Goal: Task Accomplishment & Management: Manage account settings

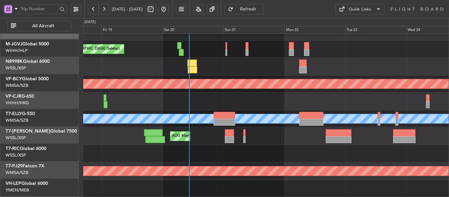
scroll to position [12, 0]
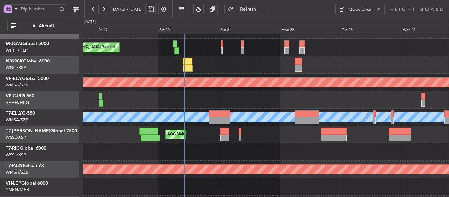
click at [243, 99] on div "Planned Maint [GEOGRAPHIC_DATA] ([GEOGRAPHIC_DATA] Intl) Planned Maint [GEOGRAP…" at bounding box center [266, 99] width 366 height 17
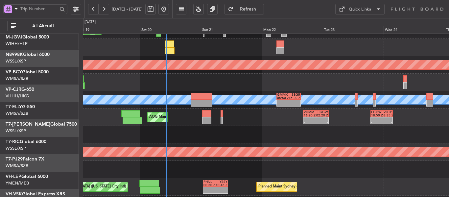
scroll to position [63, 0]
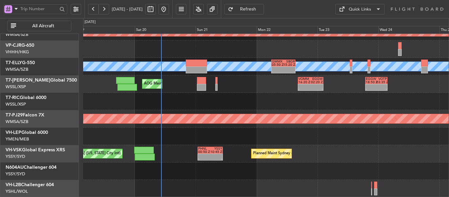
click at [253, 78] on div "AOG Maint [GEOGRAPHIC_DATA] (Seletar) - - VOMM 16:20 Z EGGW 02:20 Z - - EGGW 18…" at bounding box center [266, 83] width 366 height 17
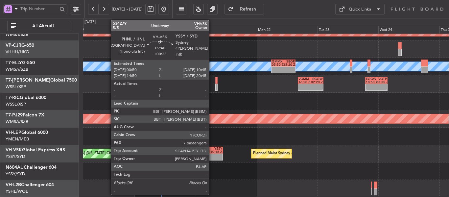
click at [212, 158] on div "-" at bounding box center [216, 158] width 12 height 3
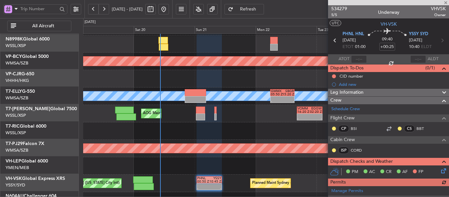
scroll to position [34, 0]
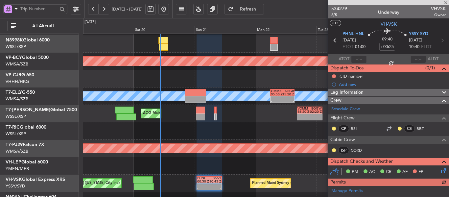
click at [240, 118] on div "AOG Maint [GEOGRAPHIC_DATA] (Seletar) - - VOMM 16:20 Z EGGW 02:20 Z - - EGGW 18…" at bounding box center [266, 113] width 366 height 17
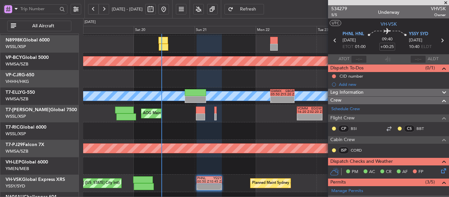
scroll to position [0, 0]
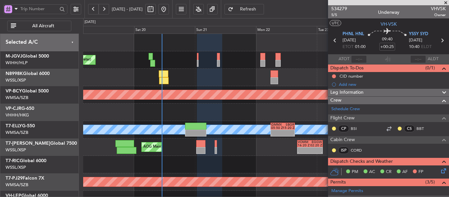
click at [248, 176] on div "[PERSON_NAME][GEOGRAPHIC_DATA] ([PERSON_NAME] Intl) [PERSON_NAME] Jakarta (Hali…" at bounding box center [266, 147] width 366 height 226
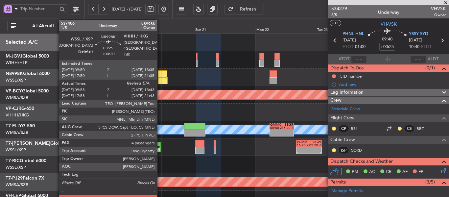
click at [160, 75] on div at bounding box center [163, 73] width 10 height 7
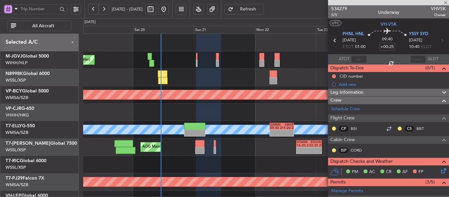
type input "+00:20"
type input "10:08"
type input "4"
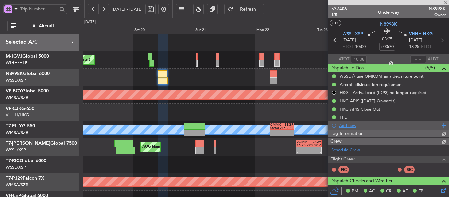
type input "[PERSON_NAME] (BTA)"
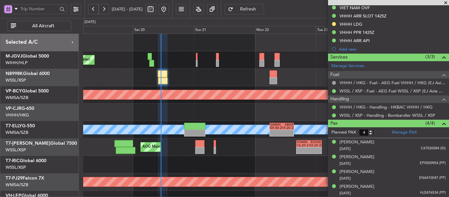
scroll to position [32, 0]
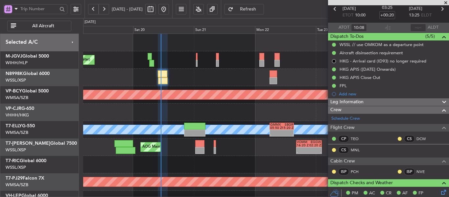
click at [446, 3] on span at bounding box center [445, 3] width 7 height 6
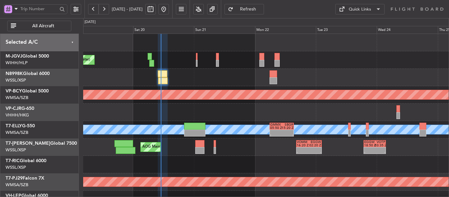
type input "0"
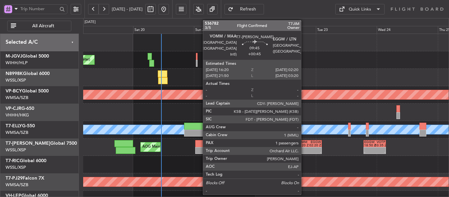
click at [304, 150] on div at bounding box center [303, 148] width 12 height 3
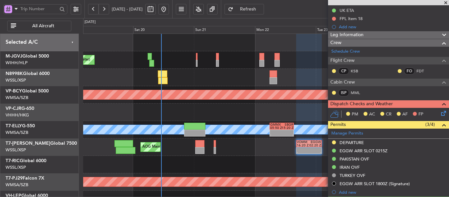
scroll to position [131, 0]
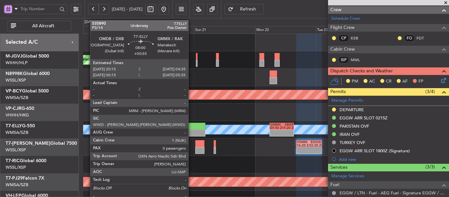
click at [191, 133] on div at bounding box center [194, 133] width 21 height 7
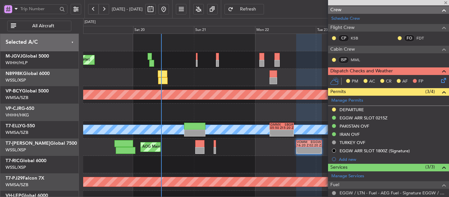
type input "+00:55"
type input "0"
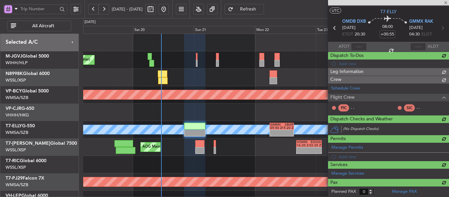
scroll to position [99, 0]
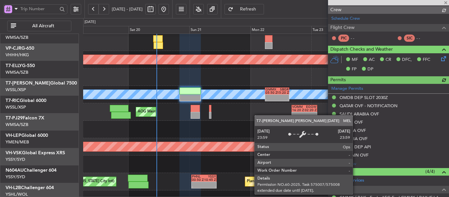
type input "[PERSON_NAME] (BTA)"
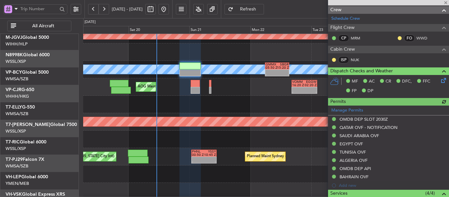
click at [252, 96] on div "AOG Maint [GEOGRAPHIC_DATA] (Seletar) - - VOMM 16:20 Z EGGW 02:20 Z - - EGGW 18…" at bounding box center [266, 86] width 366 height 17
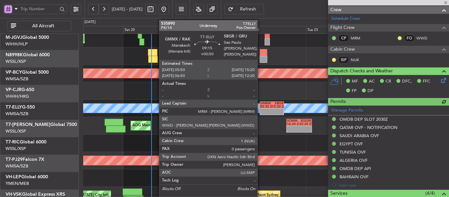
scroll to position [21, 0]
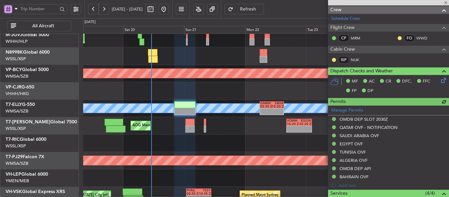
click at [445, 3] on div at bounding box center [388, 2] width 121 height 5
click at [447, 4] on span at bounding box center [445, 3] width 7 height 6
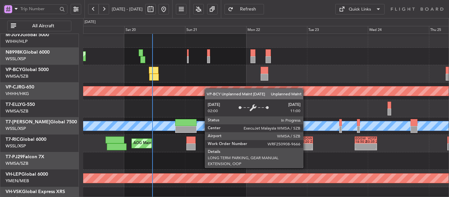
scroll to position [0, 0]
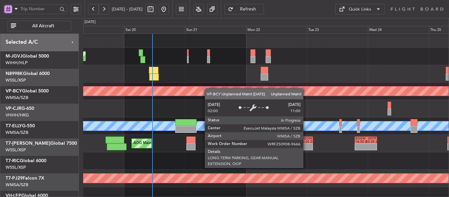
click at [206, 108] on div "[PERSON_NAME][GEOGRAPHIC_DATA] ([PERSON_NAME] Intl) [PERSON_NAME] Jakarta (Hali…" at bounding box center [266, 143] width 366 height 226
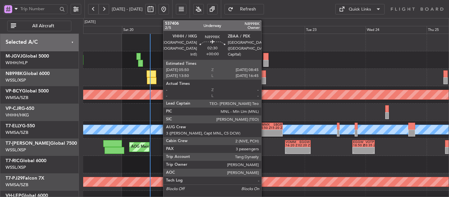
click at [264, 78] on div at bounding box center [262, 80] width 8 height 7
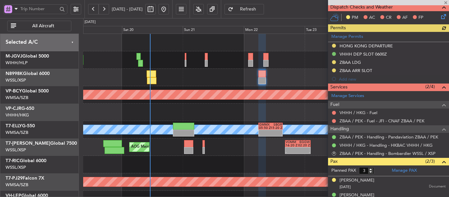
scroll to position [197, 0]
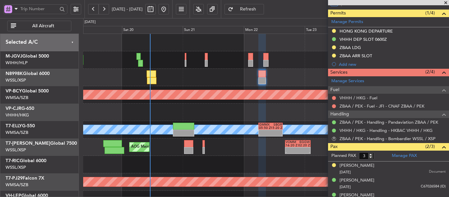
click at [446, 4] on span at bounding box center [445, 3] width 7 height 6
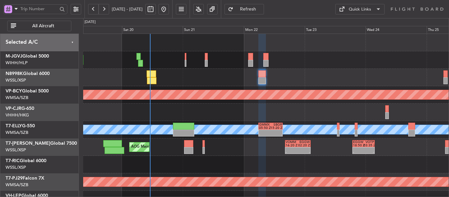
type input "0"
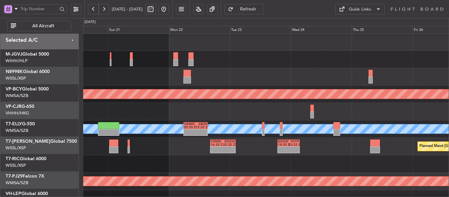
scroll to position [1, 0]
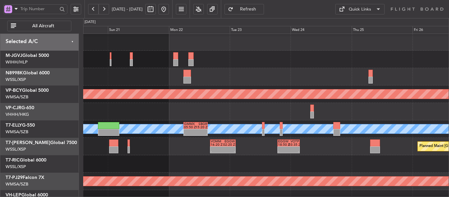
click at [253, 85] on div "Unplanned Maint [GEOGRAPHIC_DATA] (Sultan [PERSON_NAME] [PERSON_NAME] - Subang)" at bounding box center [266, 93] width 366 height 17
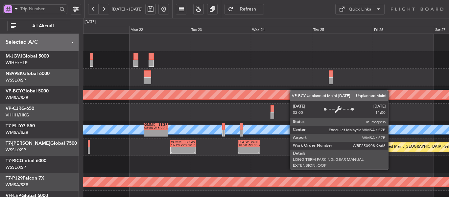
click at [282, 93] on div "Unplanned Maint [GEOGRAPHIC_DATA] (Sultan [PERSON_NAME] [PERSON_NAME] - Subang)…" at bounding box center [266, 147] width 366 height 226
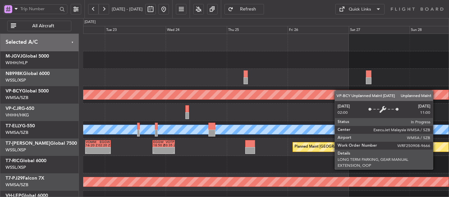
click at [296, 93] on div "Unplanned Maint [GEOGRAPHIC_DATA] (Sultan [PERSON_NAME] [PERSON_NAME] - Subang)" at bounding box center [266, 94] width 366 height 17
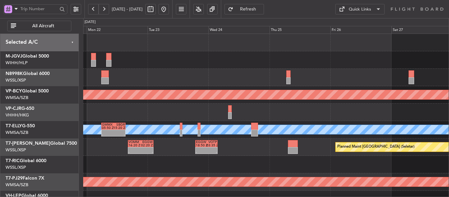
click at [254, 122] on div "Unplanned Maint [GEOGRAPHIC_DATA] (Sultan [PERSON_NAME] [PERSON_NAME] - Subang)…" at bounding box center [266, 147] width 366 height 226
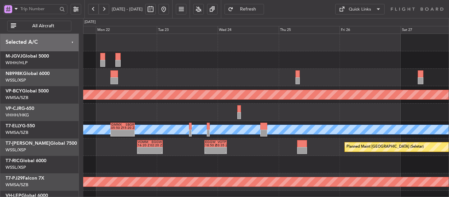
click at [266, 123] on div "Unplanned Maint [GEOGRAPHIC_DATA] (Sultan [PERSON_NAME] [PERSON_NAME] - Subang)…" at bounding box center [266, 147] width 366 height 226
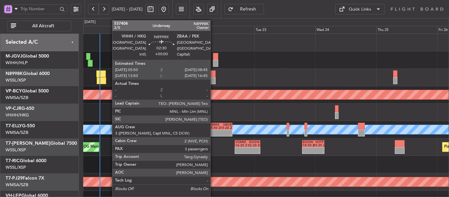
click at [213, 81] on div at bounding box center [212, 80] width 8 height 7
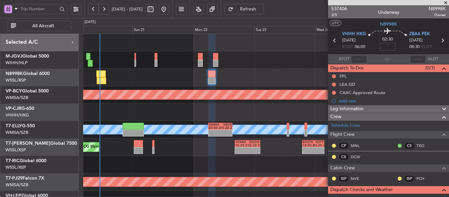
click at [446, 3] on span at bounding box center [445, 3] width 7 height 6
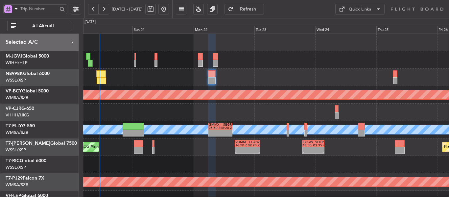
type input "0"
click at [330, 81] on div at bounding box center [266, 77] width 366 height 17
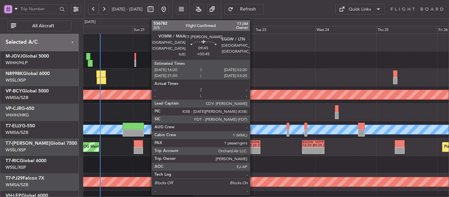
click at [253, 143] on div "EGGW" at bounding box center [254, 141] width 12 height 3
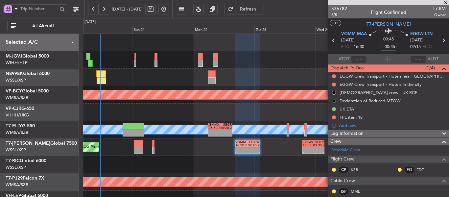
click at [447, 2] on span at bounding box center [445, 3] width 7 height 6
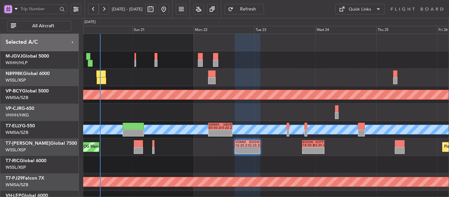
type input "0"
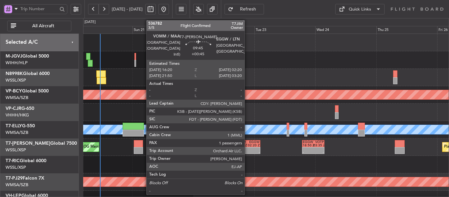
click at [248, 147] on div "- -" at bounding box center [248, 150] width 26 height 7
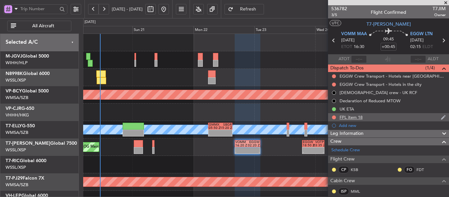
click at [350, 115] on div "FPL item 18" at bounding box center [351, 117] width 23 height 6
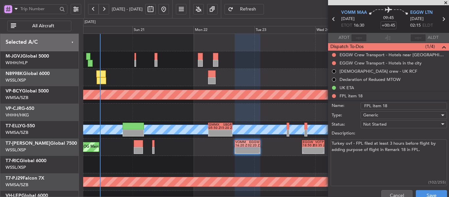
scroll to position [33, 0]
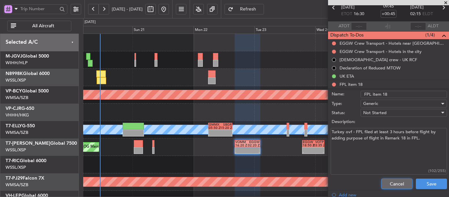
click at [391, 186] on button "Cancel" at bounding box center [396, 183] width 31 height 11
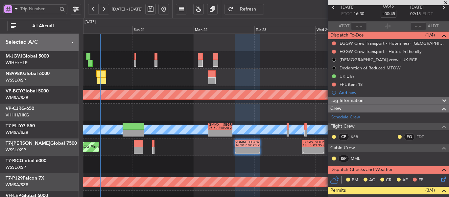
click at [446, 2] on span at bounding box center [445, 3] width 7 height 6
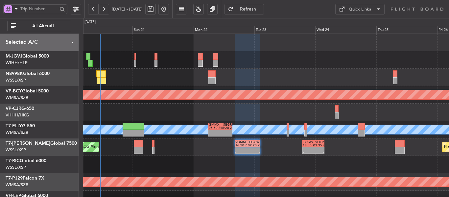
type input "0"
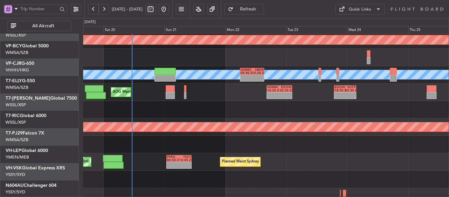
scroll to position [57, 0]
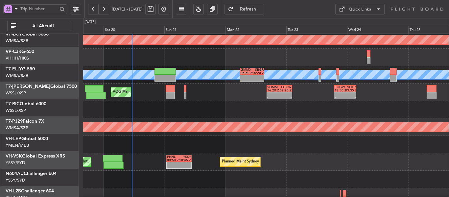
click at [202, 84] on div "AOG Maint [GEOGRAPHIC_DATA] (Seletar) - - VOMM 16:20 Z EGGW 02:20 Z - - EGGW 18…" at bounding box center [266, 91] width 366 height 17
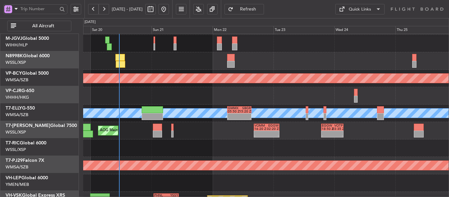
scroll to position [16, 0]
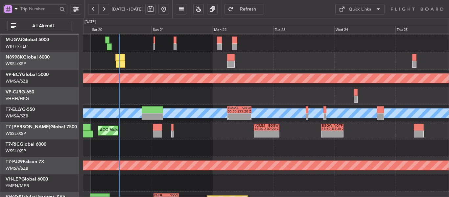
click at [194, 128] on div "AOG Maint [GEOGRAPHIC_DATA] (Seletar) - - VOMM 16:20 Z EGGW 02:20 Z - - EGGW 18…" at bounding box center [266, 130] width 366 height 17
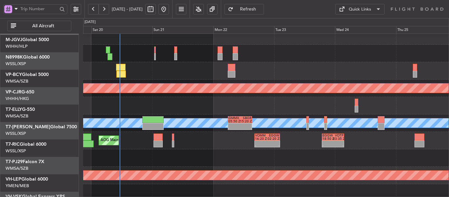
scroll to position [0, 0]
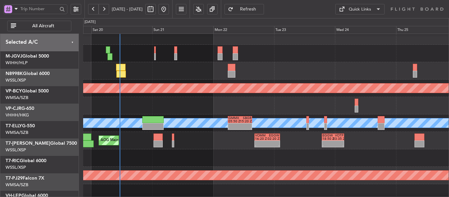
click at [199, 113] on div "Planned Maint [GEOGRAPHIC_DATA] ([GEOGRAPHIC_DATA] Intl)" at bounding box center [266, 105] width 366 height 17
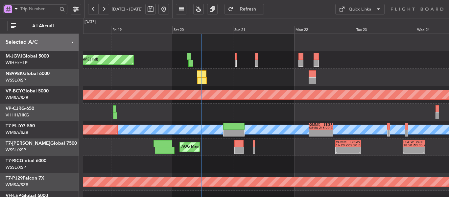
click at [268, 106] on div "Planned Maint [GEOGRAPHIC_DATA] (Seletar) [PERSON_NAME] Jakarta (Halim Intl) [P…" at bounding box center [266, 147] width 366 height 226
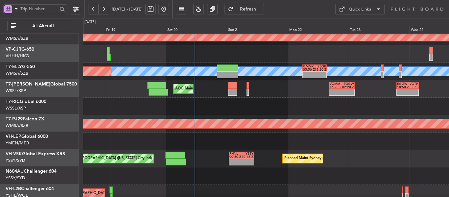
scroll to position [59, 0]
click at [274, 102] on div at bounding box center [266, 106] width 366 height 17
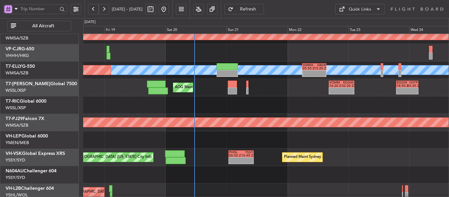
scroll to position [30, 0]
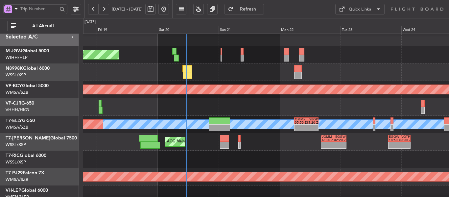
click at [267, 144] on div "AOG Maint [GEOGRAPHIC_DATA] (Seletar) - - VOMM 16:20 Z EGGW 02:20 Z - - EGGW 18…" at bounding box center [266, 141] width 366 height 17
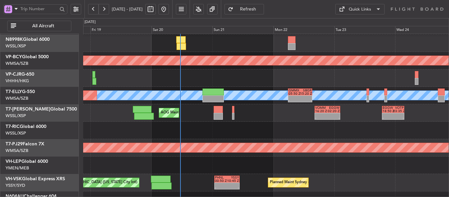
scroll to position [10, 0]
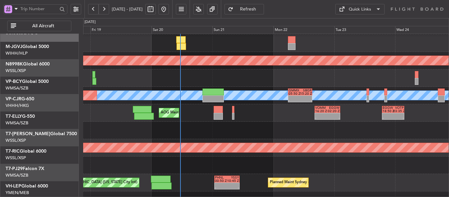
click at [264, 122] on div "AOG Maint [GEOGRAPHIC_DATA] (Seletar) - - VOMM 16:20 Z EGGW 02:20 Z - - EGGW 18…" at bounding box center [266, 112] width 366 height 17
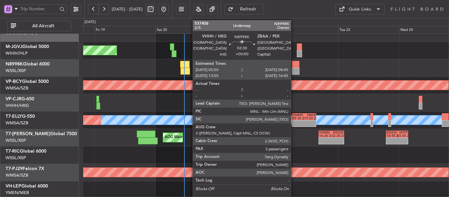
click at [294, 66] on div at bounding box center [296, 64] width 8 height 7
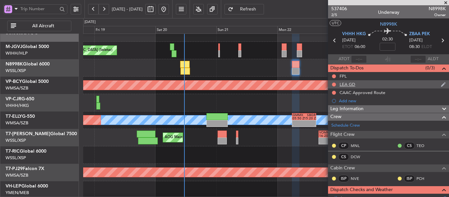
click at [353, 85] on div "LEA GD" at bounding box center [348, 85] width 16 height 6
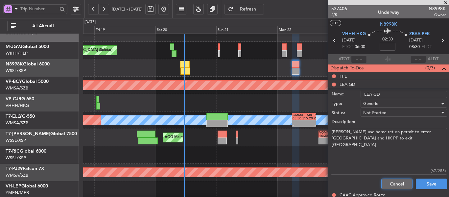
click at [390, 180] on button "Cancel" at bounding box center [396, 183] width 31 height 11
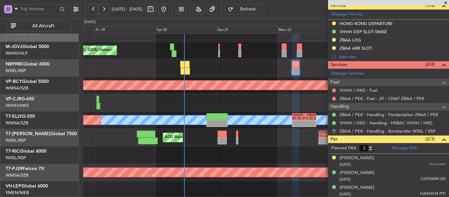
scroll to position [206, 0]
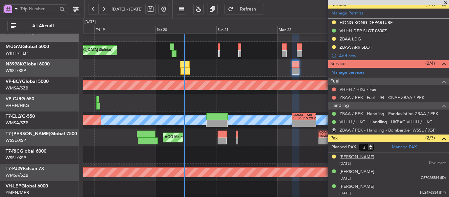
click at [352, 155] on div "[PERSON_NAME]" at bounding box center [357, 157] width 35 height 7
click at [447, 3] on span at bounding box center [445, 3] width 7 height 6
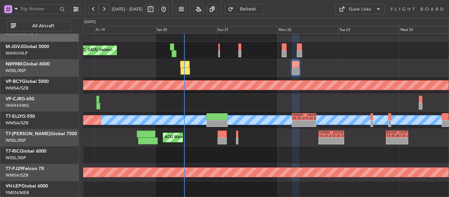
type input "0"
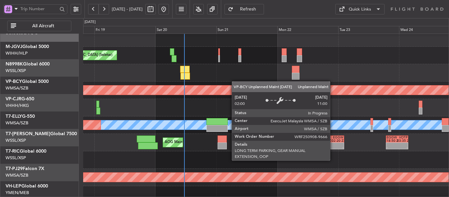
scroll to position [0, 0]
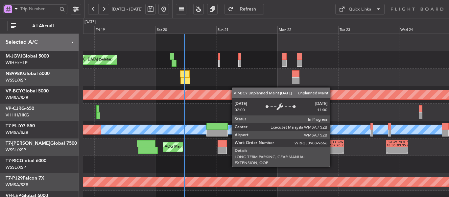
click at [235, 90] on div "Unplanned Maint [GEOGRAPHIC_DATA] (Sultan [PERSON_NAME] [PERSON_NAME] - Subang)" at bounding box center [266, 94] width 366 height 17
